Goal: Find contact information: Obtain details needed to contact an individual or organization

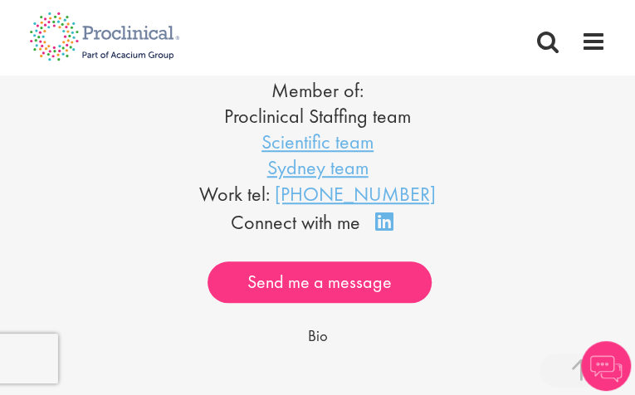
click at [523, 175] on li "Sydney team" at bounding box center [317, 168] width 611 height 26
drag, startPoint x: 442, startPoint y: 190, endPoint x: 288, endPoint y: 194, distance: 153.7
click at [288, 194] on div "Work tel: +61 2 7912 2137" at bounding box center [317, 194] width 611 height 28
copy link "+61 2 7912 2137"
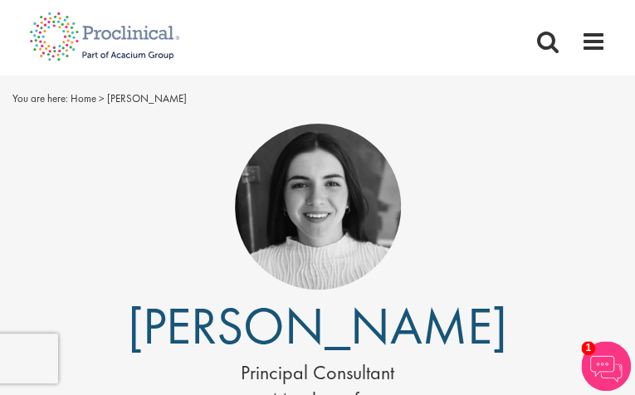
click at [464, 169] on div at bounding box center [317, 207] width 611 height 166
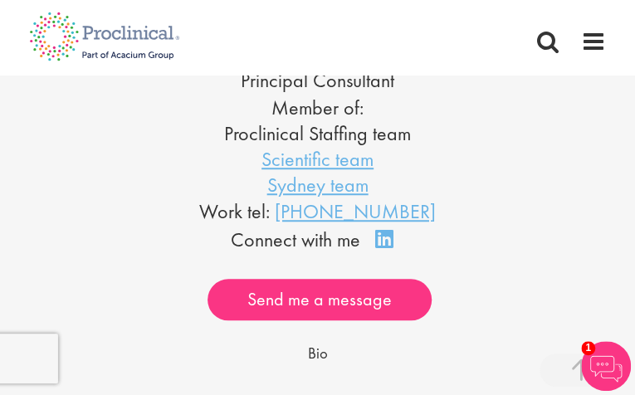
scroll to position [293, 0]
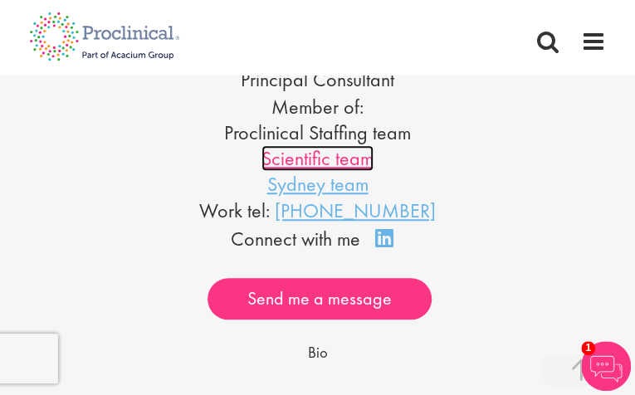
click at [288, 155] on link "Scientific team" at bounding box center [318, 158] width 112 height 26
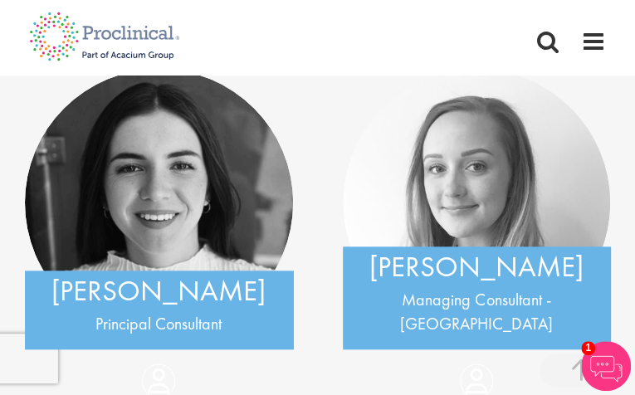
scroll to position [370, 0]
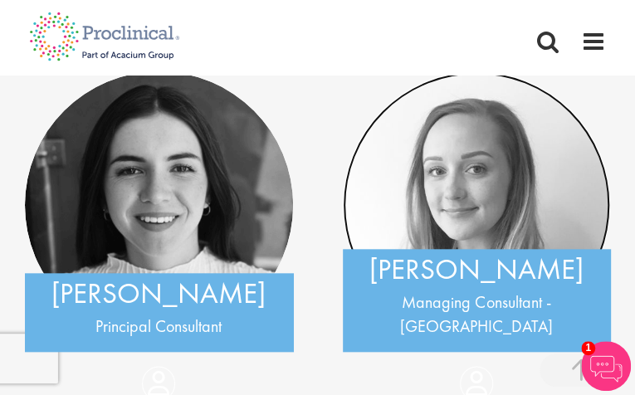
click at [491, 179] on img at bounding box center [477, 205] width 268 height 268
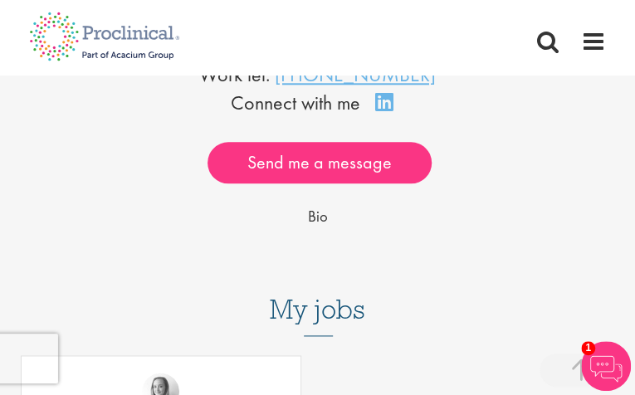
scroll to position [749, 0]
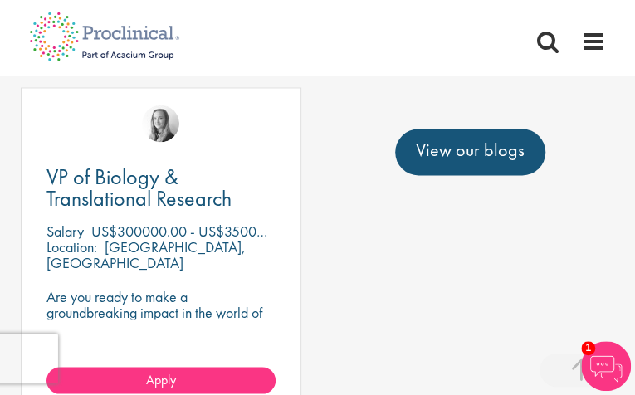
click at [173, 218] on div "View our blogs" at bounding box center [317, 168] width 635 height 113
drag, startPoint x: 47, startPoint y: 166, endPoint x: 214, endPoint y: 183, distance: 167.8
click at [214, 183] on div "View our blogs" at bounding box center [317, 168] width 635 height 113
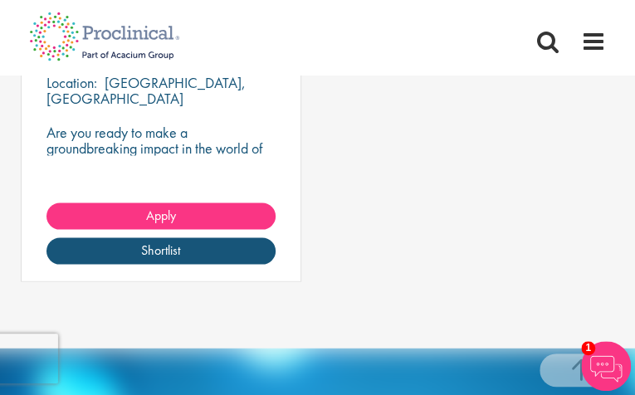
scroll to position [697, 0]
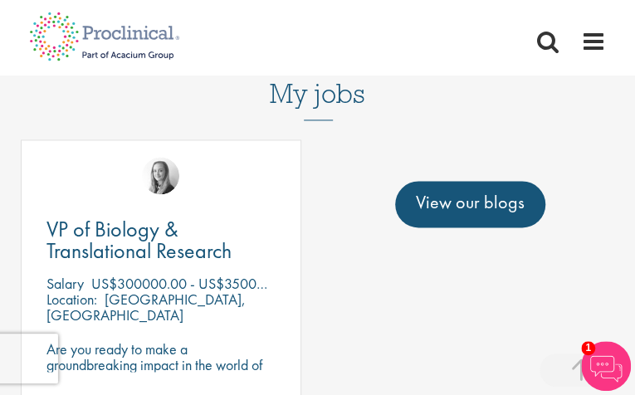
drag, startPoint x: 39, startPoint y: 222, endPoint x: 186, endPoint y: 227, distance: 147.1
click at [186, 227] on div "View our blogs" at bounding box center [317, 220] width 635 height 113
click at [168, 160] on img at bounding box center [160, 175] width 37 height 37
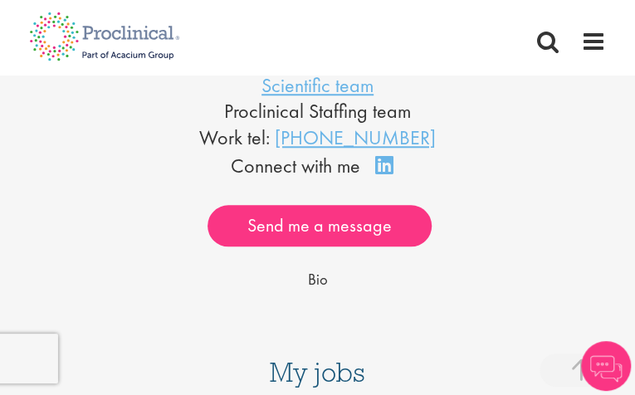
scroll to position [417, 0]
click at [317, 271] on span "Bio" at bounding box center [318, 281] width 20 height 20
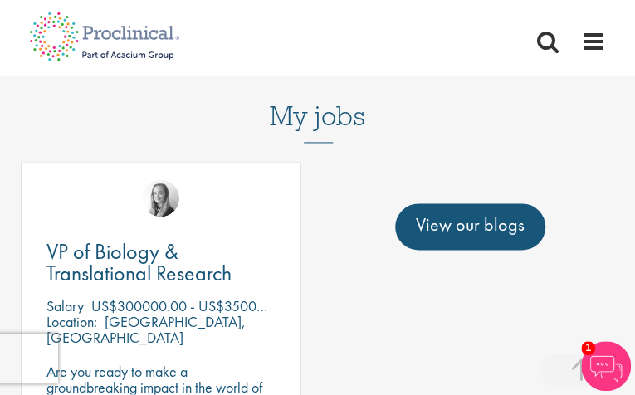
scroll to position [678, 0]
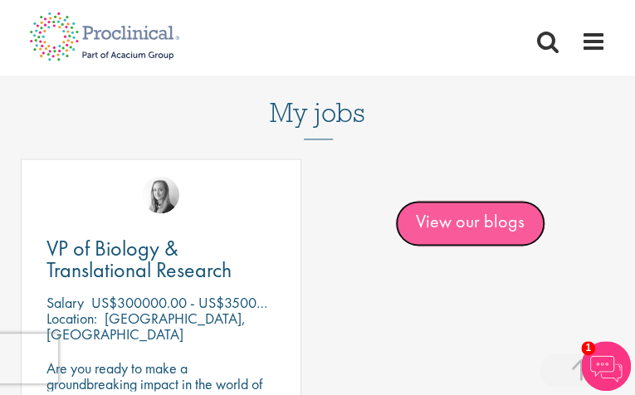
click at [449, 225] on link "View our blogs" at bounding box center [470, 223] width 150 height 47
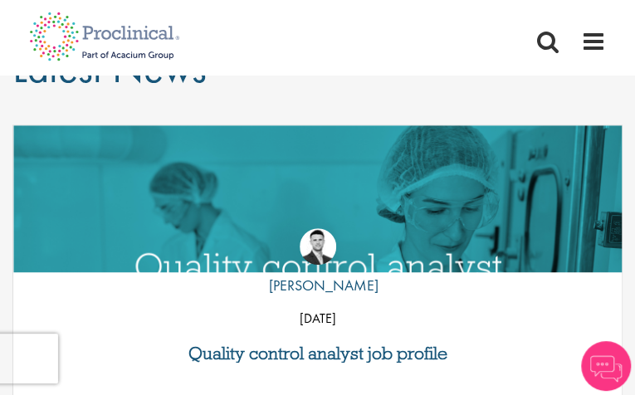
scroll to position [194, 0]
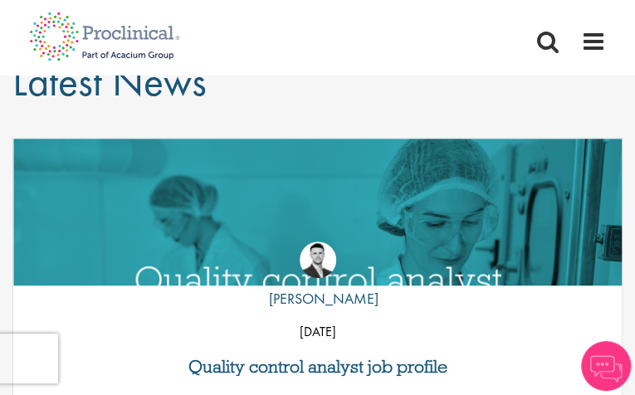
click at [607, 361] on img at bounding box center [606, 366] width 50 height 50
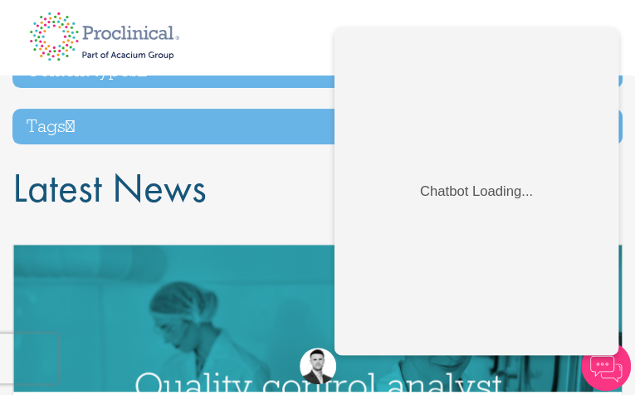
scroll to position [70, 0]
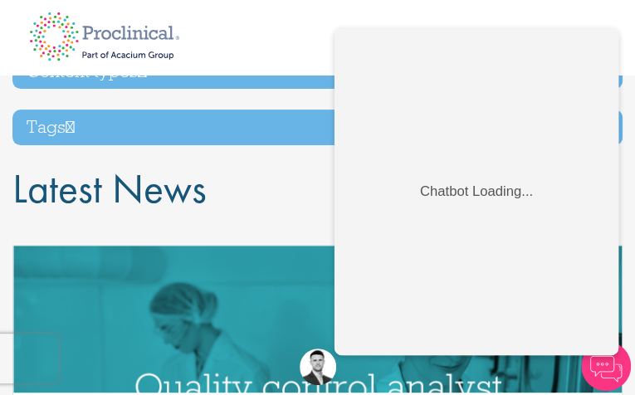
click at [246, 166] on h1 "Latest News" at bounding box center [317, 189] width 611 height 46
click at [258, 174] on h1 "Latest News" at bounding box center [317, 189] width 611 height 46
click at [254, 37] on div "Home Jobs About us Join us Contact Upload CV" at bounding box center [312, 27] width 590 height 54
